Goal: Find specific page/section: Find specific page/section

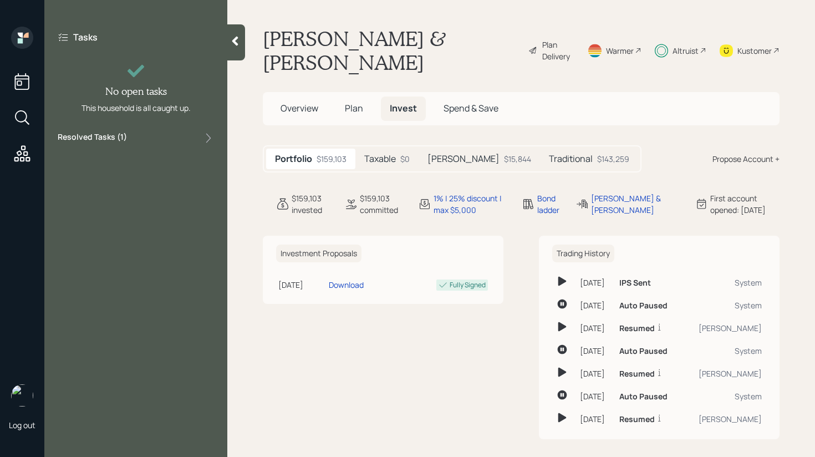
click at [161, 131] on div "Tasks No open tasks This household is all caught up. Resolved Tasks ( 1 )" at bounding box center [135, 88] width 183 height 123
click at [160, 134] on div "Resolved Tasks ( 1 )" at bounding box center [136, 137] width 156 height 13
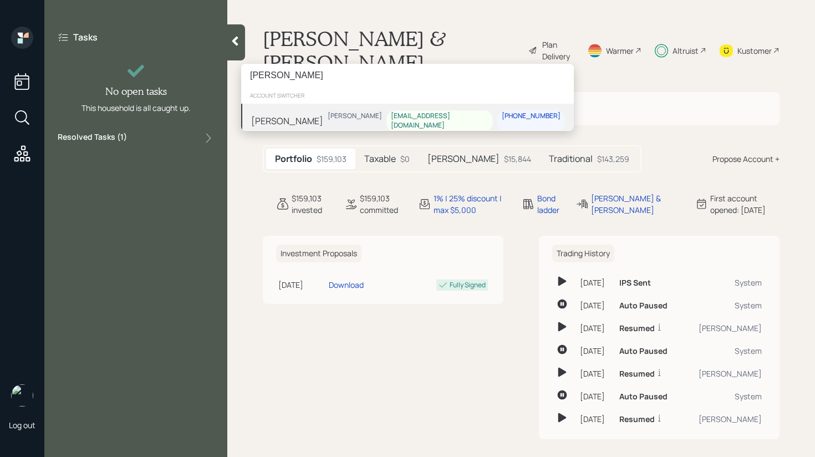
type input "[PERSON_NAME]"
click at [310, 119] on div "[PERSON_NAME] [PERSON_NAME] [EMAIL_ADDRESS][DOMAIN_NAME] [PHONE_NUMBER]" at bounding box center [407, 121] width 333 height 34
